Goal: Task Accomplishment & Management: Manage account settings

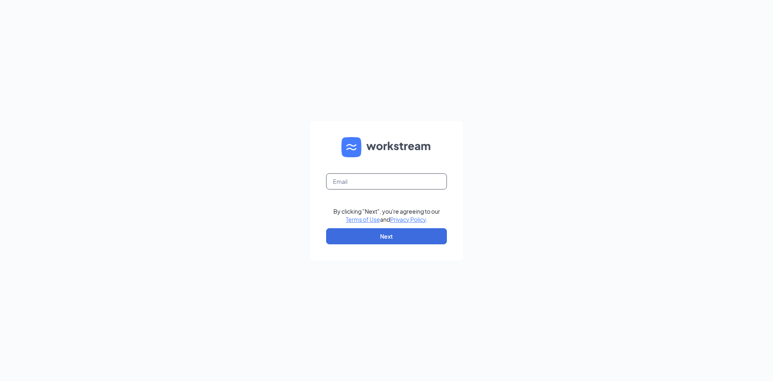
click at [333, 180] on input "text" at bounding box center [386, 181] width 121 height 16
type input "zbusymomof3@att.net"
click at [390, 232] on button "Next" at bounding box center [386, 236] width 121 height 16
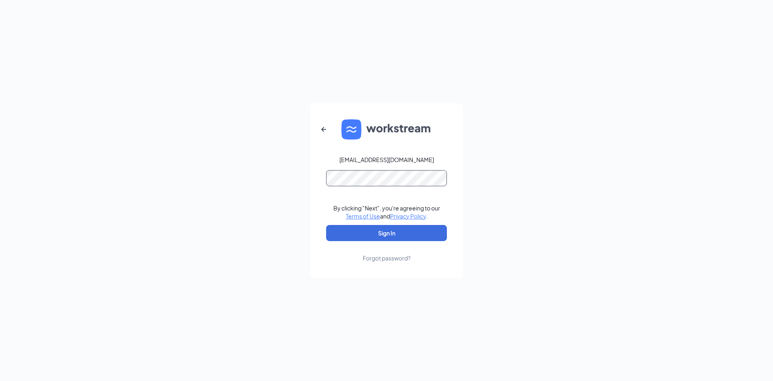
click at [326, 225] on button "Sign In" at bounding box center [386, 233] width 121 height 16
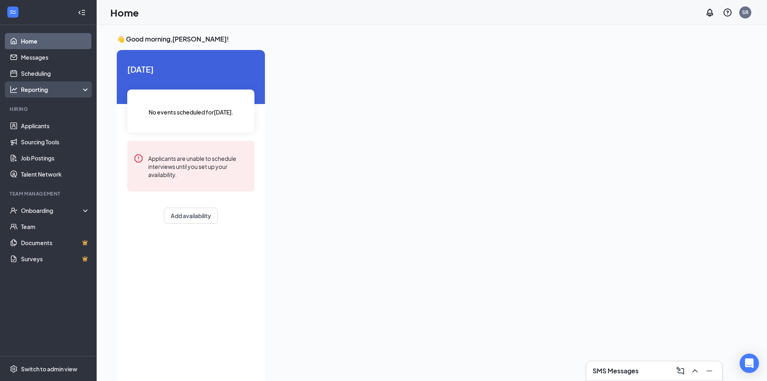
click at [81, 89] on div "Reporting" at bounding box center [55, 89] width 69 height 8
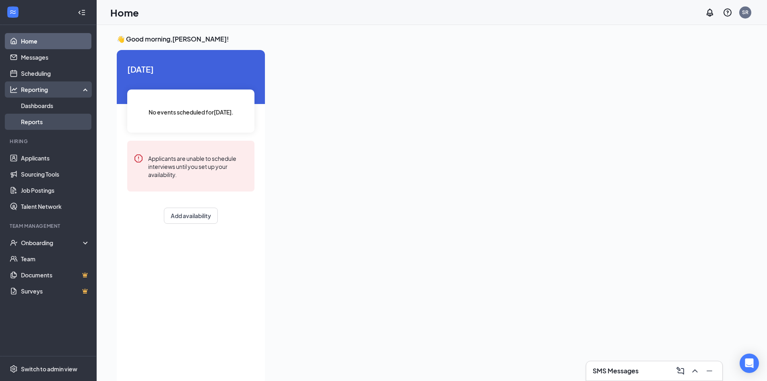
click at [75, 120] on link "Reports" at bounding box center [55, 122] width 69 height 16
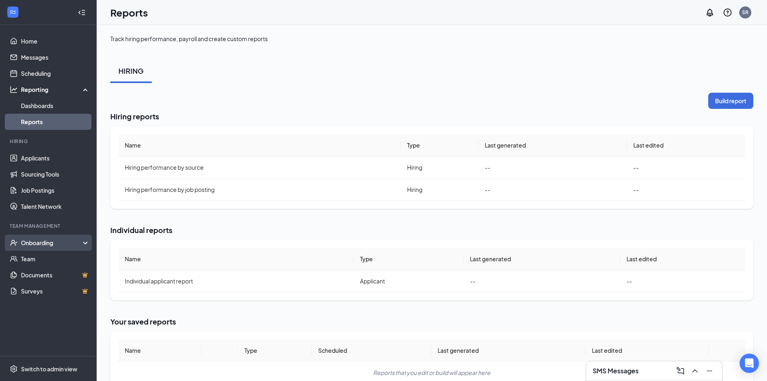
click at [41, 238] on div "Onboarding" at bounding box center [52, 242] width 62 height 8
click at [40, 260] on link "Team" at bounding box center [55, 259] width 69 height 16
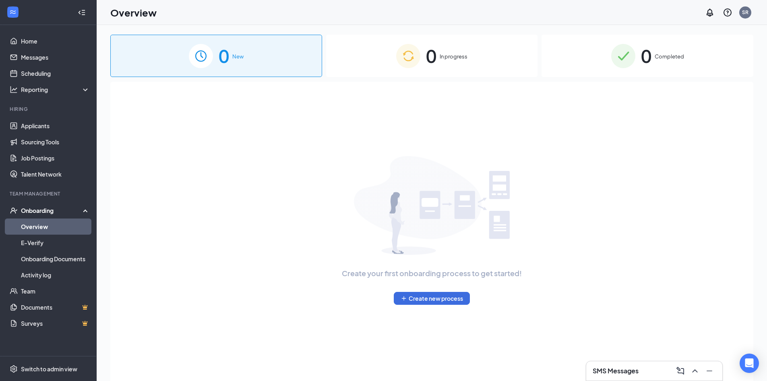
click at [672, 54] on span "Completed" at bounding box center [669, 56] width 29 height 8
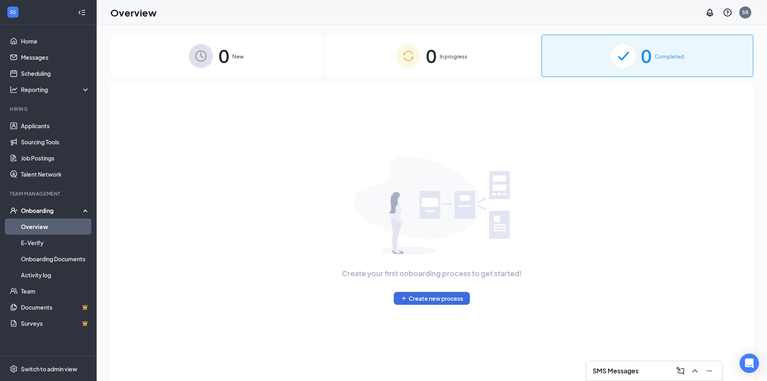
click at [651, 51] on span "0" at bounding box center [646, 56] width 10 height 28
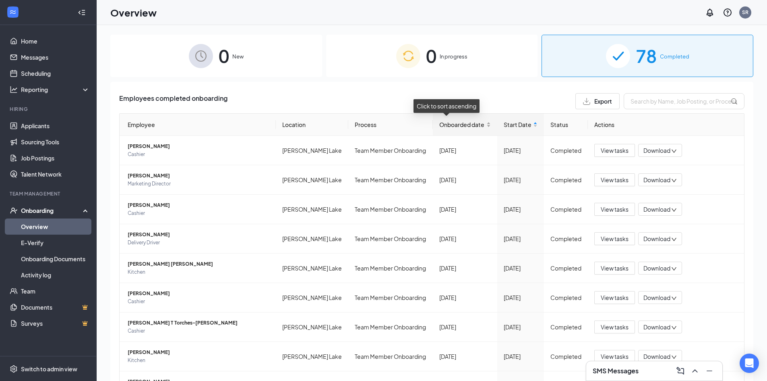
click at [473, 123] on div "Onboarded date" at bounding box center [465, 124] width 52 height 9
click at [155, 177] on span "[PERSON_NAME]" at bounding box center [199, 176] width 142 height 8
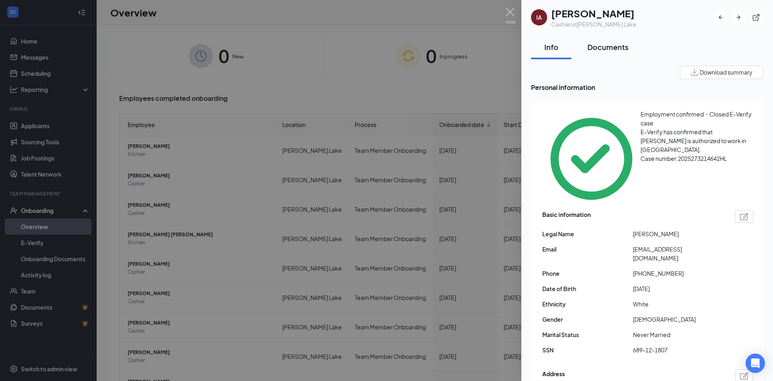
click at [607, 44] on div "Documents" at bounding box center [608, 47] width 41 height 10
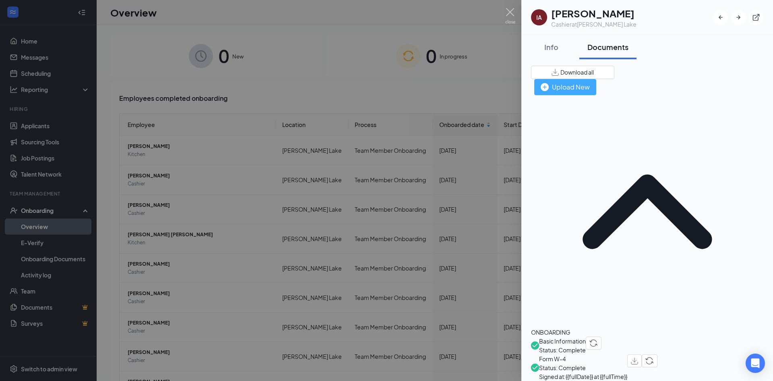
click at [590, 82] on div "Upload New" at bounding box center [565, 87] width 49 height 10
click at [510, 8] on img at bounding box center [511, 16] width 10 height 16
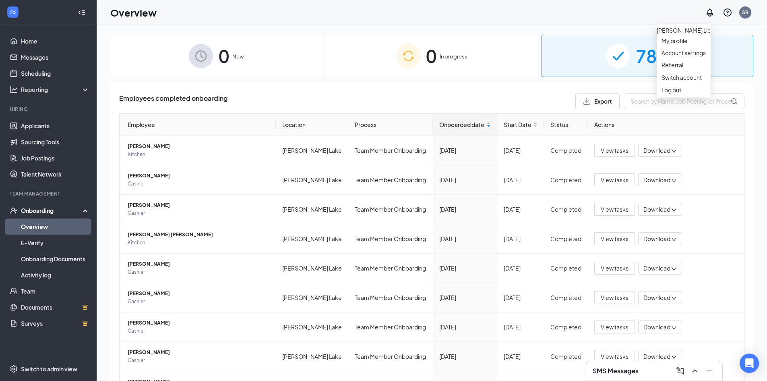
click at [742, 13] on div "SR" at bounding box center [745, 12] width 6 height 7
click at [689, 94] on div "Log out" at bounding box center [684, 90] width 44 height 8
